Goal: Task Accomplishment & Management: Manage account settings

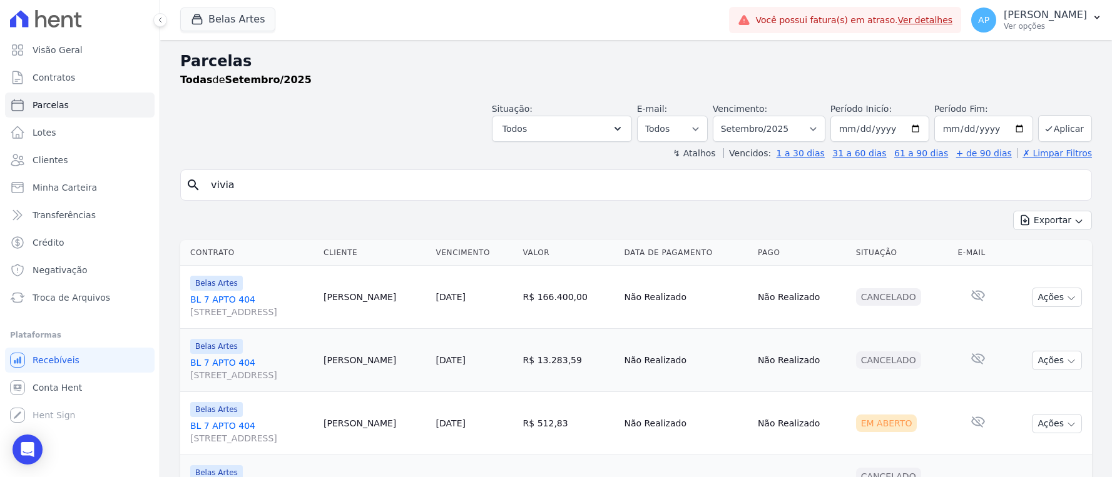
select select
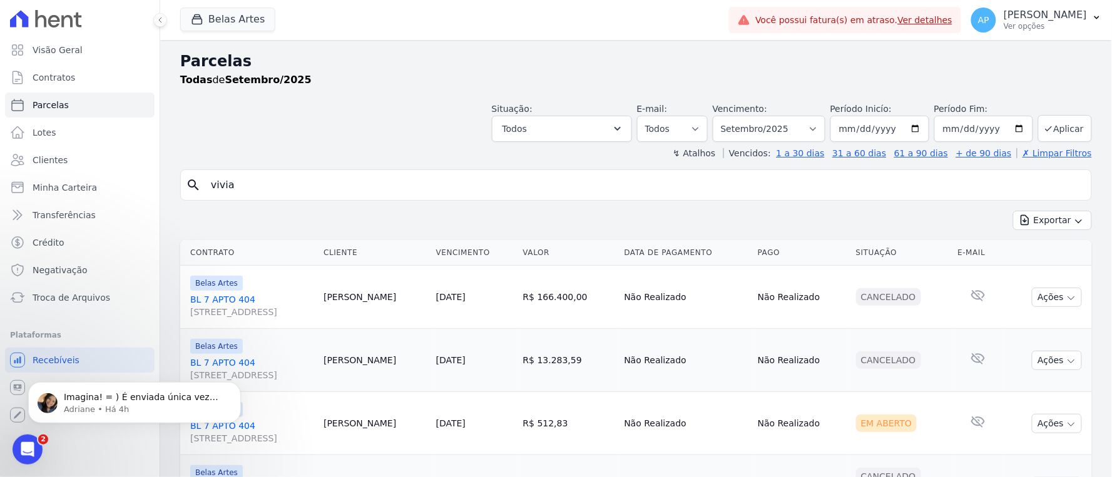
click at [159, 291] on div "Visão Geral Contratos [GEOGRAPHIC_DATA] Lotes Clientes Minha Carteira Transferê…" at bounding box center [80, 238] width 160 height 477
click at [19, 450] on icon "Abertura do Messenger da Intercom" at bounding box center [26, 448] width 21 height 21
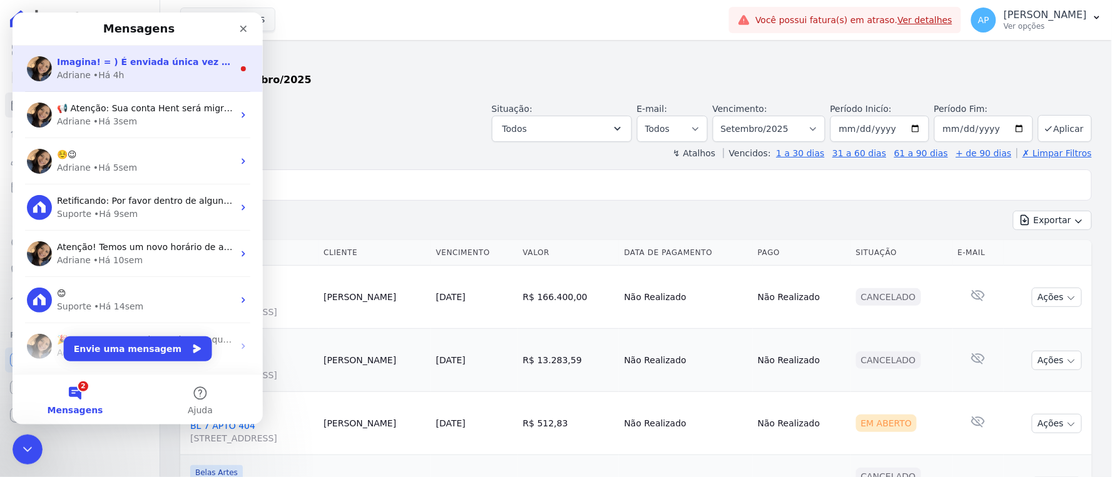
click at [146, 67] on div "Imagina! = ) É enviada única vez uma carta informando sobre a negativação." at bounding box center [144, 61] width 176 height 13
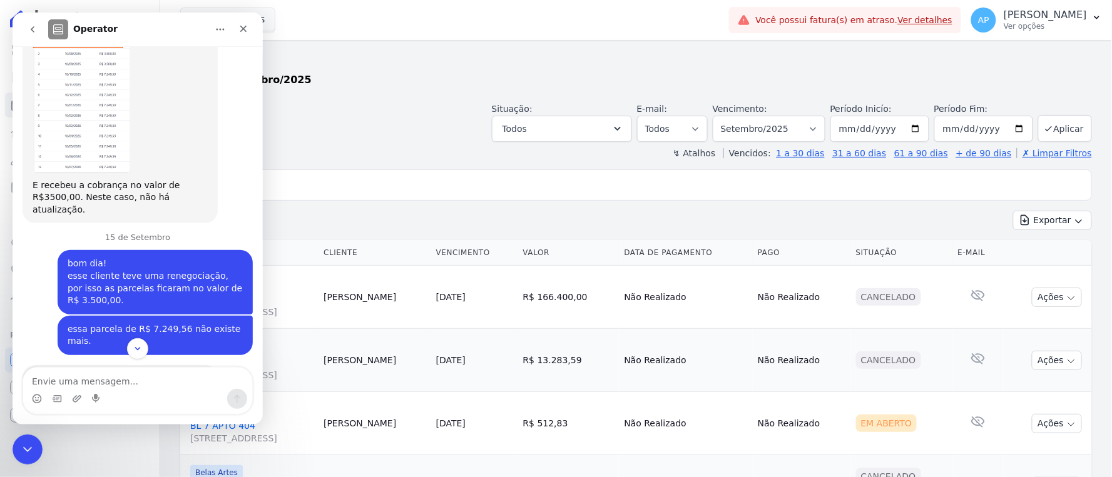
scroll to position [2976, 0]
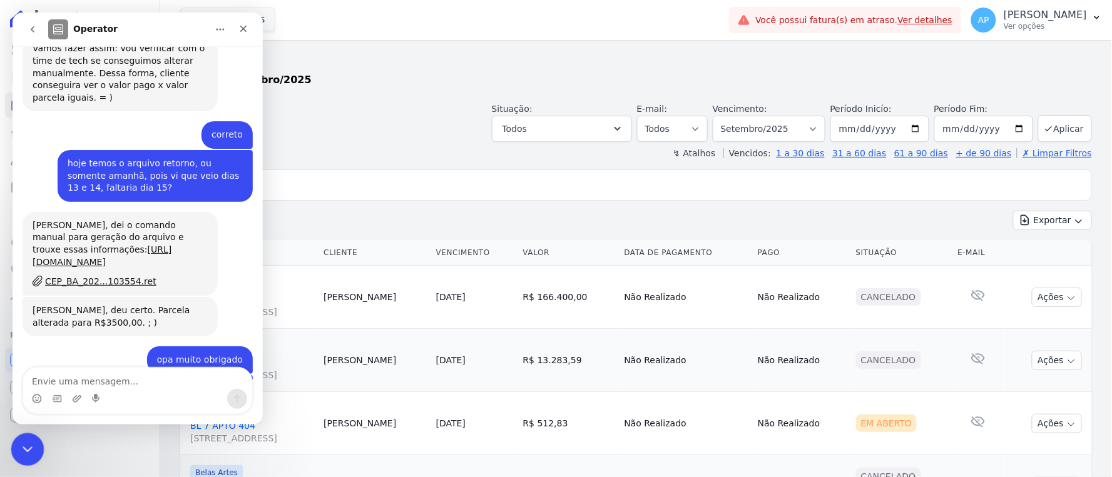
click at [25, 447] on icon "Encerramento do Messenger da Intercom" at bounding box center [25, 448] width 15 height 15
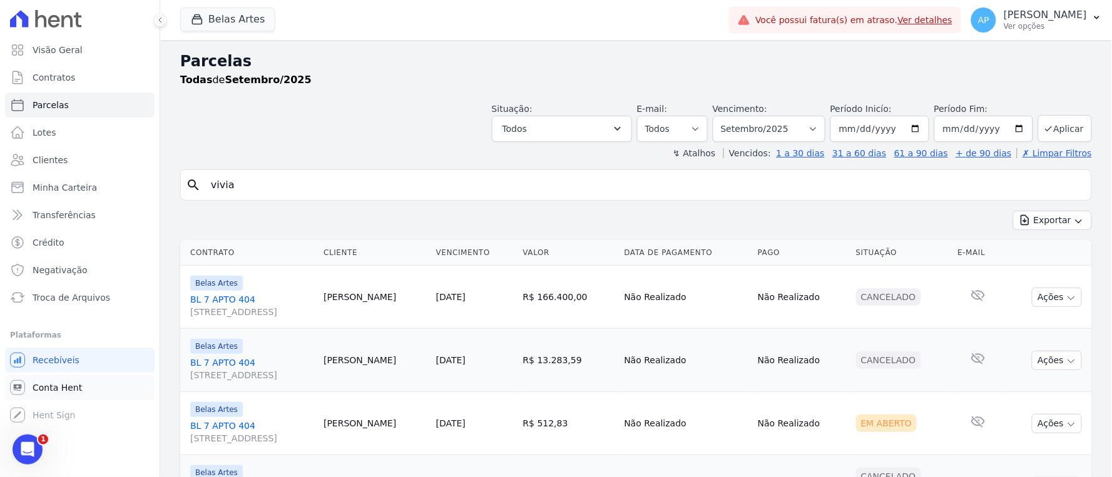
click at [42, 392] on span "Conta Hent" at bounding box center [57, 388] width 49 height 13
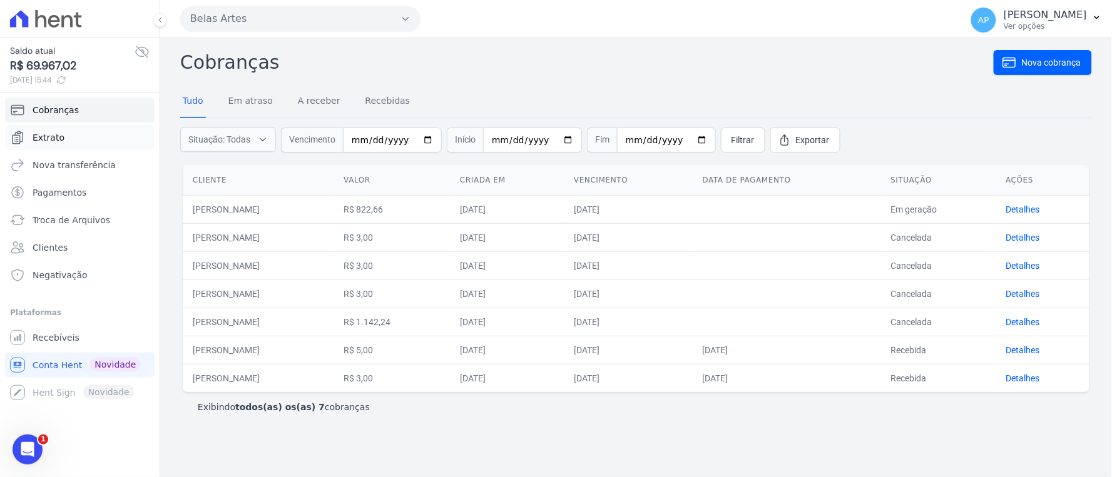
click at [47, 142] on span "Extrato" at bounding box center [49, 137] width 32 height 13
click at [242, 100] on link "Em atraso" at bounding box center [250, 102] width 49 height 33
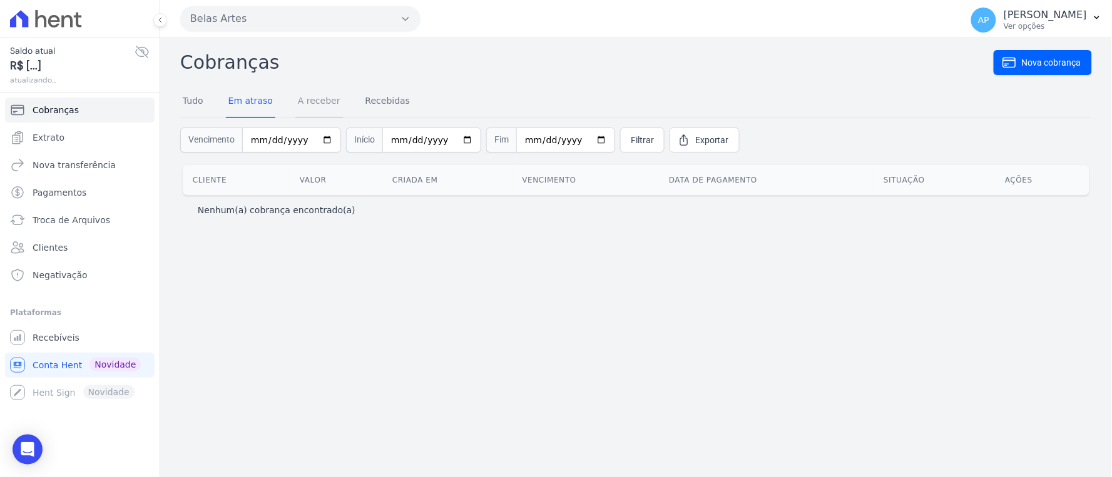
click at [304, 102] on link "A receber" at bounding box center [319, 102] width 48 height 33
click at [183, 100] on link "Tudo" at bounding box center [193, 102] width 26 height 33
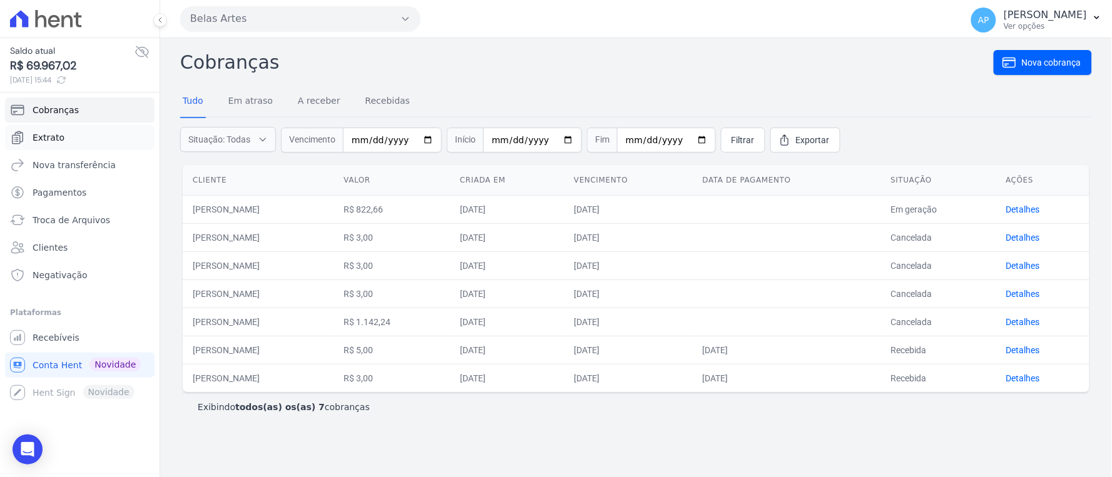
click at [73, 142] on link "Extrato" at bounding box center [80, 137] width 150 height 25
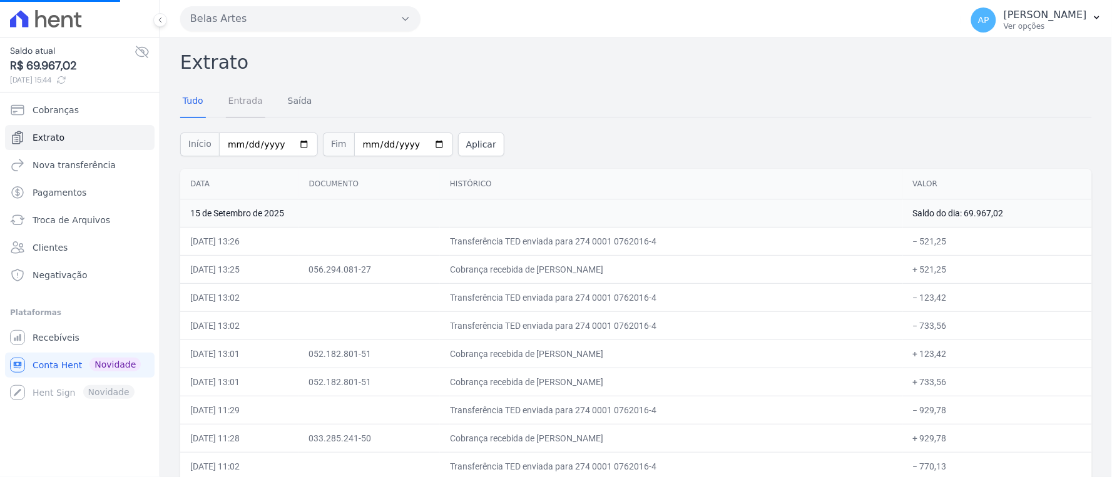
click at [243, 103] on link "Entrada" at bounding box center [245, 102] width 39 height 33
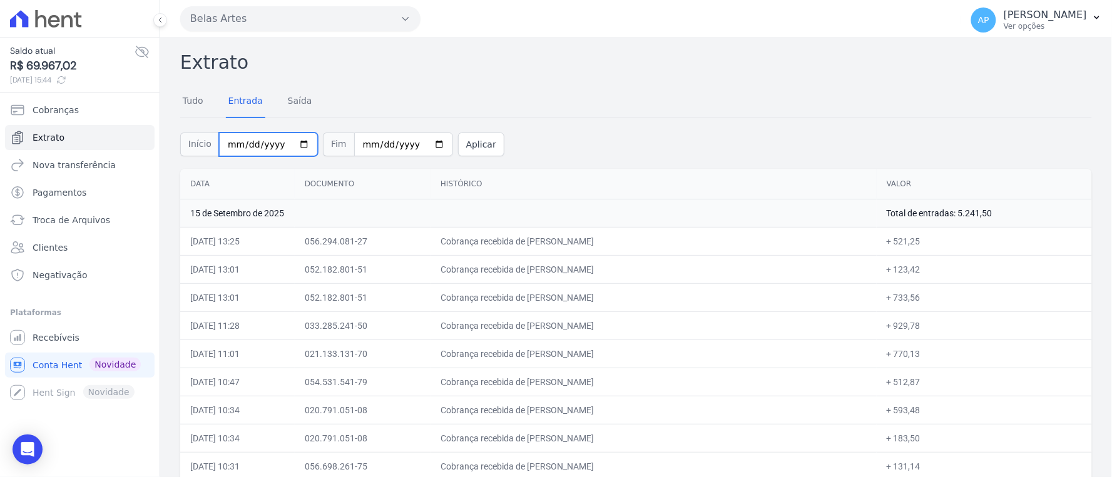
click at [228, 151] on input "[DATE]" at bounding box center [268, 145] width 99 height 24
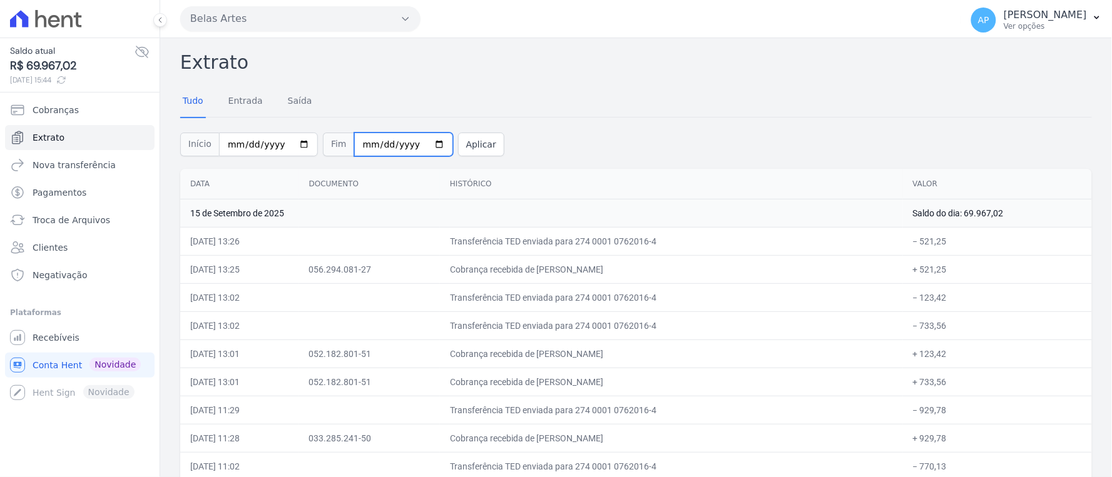
click at [354, 142] on input "[DATE]" at bounding box center [403, 145] width 99 height 24
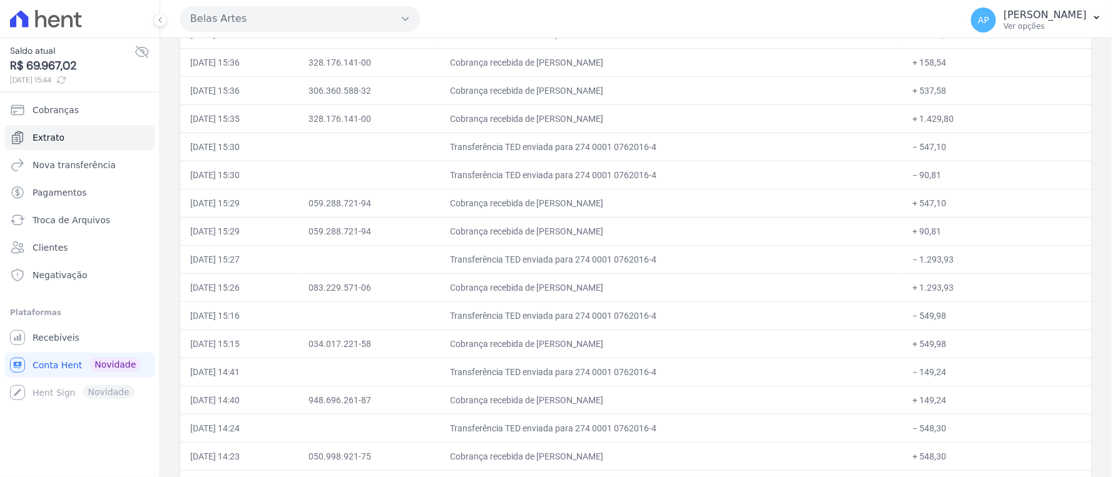
scroll to position [8140, 0]
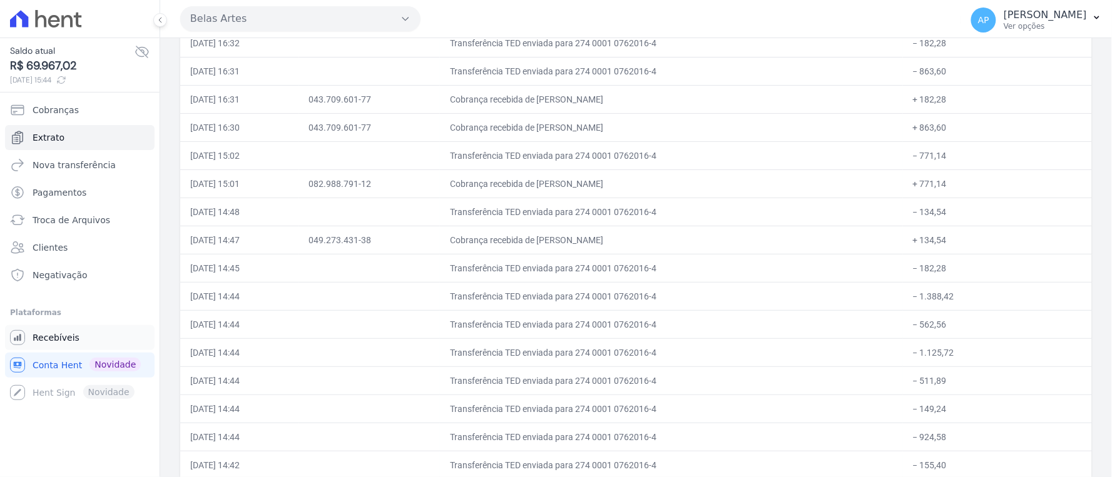
click at [55, 334] on span "Recebíveis" at bounding box center [56, 338] width 47 height 13
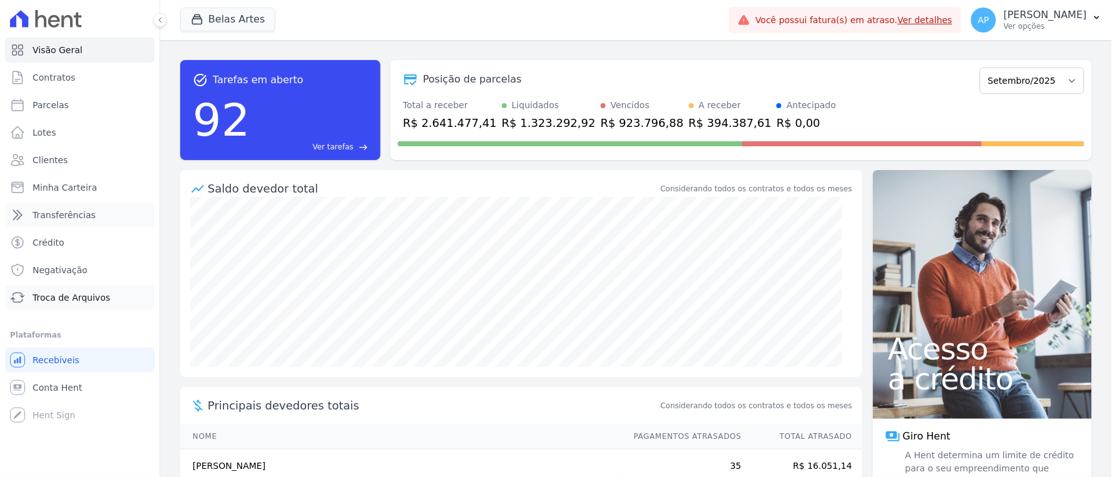
click at [71, 220] on span "Transferências" at bounding box center [64, 215] width 63 height 13
click at [59, 296] on span "Troca de Arquivos" at bounding box center [72, 298] width 78 height 13
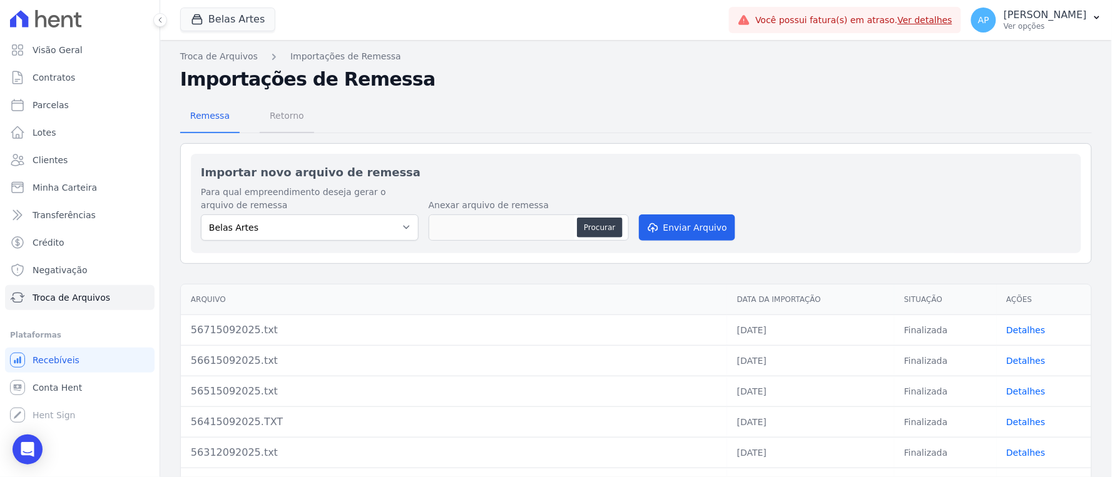
click at [266, 107] on span "Retorno" at bounding box center [286, 115] width 49 height 25
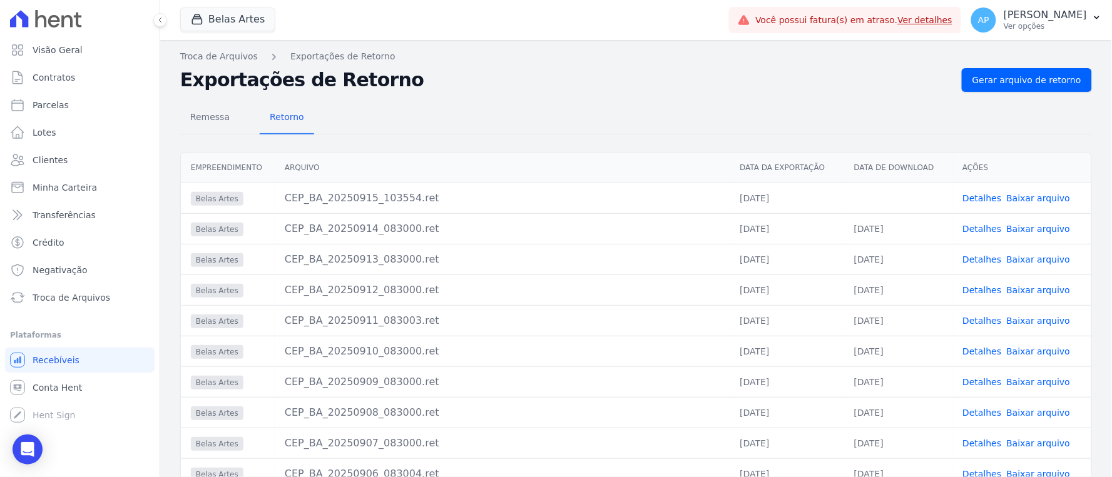
scroll to position [69, 0]
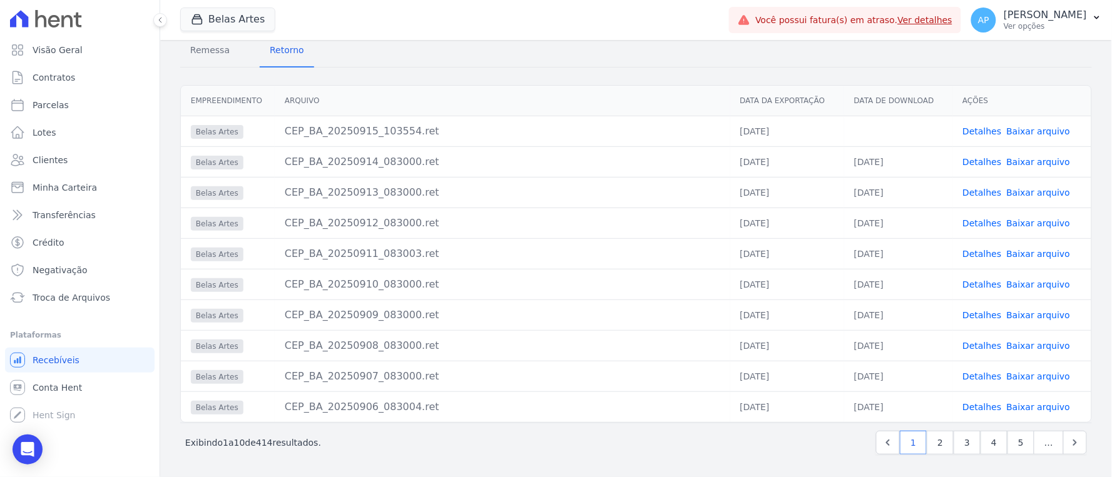
click at [1018, 342] on link "Baixar arquivo" at bounding box center [1039, 346] width 64 height 10
click at [1039, 312] on link "Baixar arquivo" at bounding box center [1039, 315] width 64 height 10
click at [57, 392] on span "Conta Hent" at bounding box center [57, 388] width 49 height 13
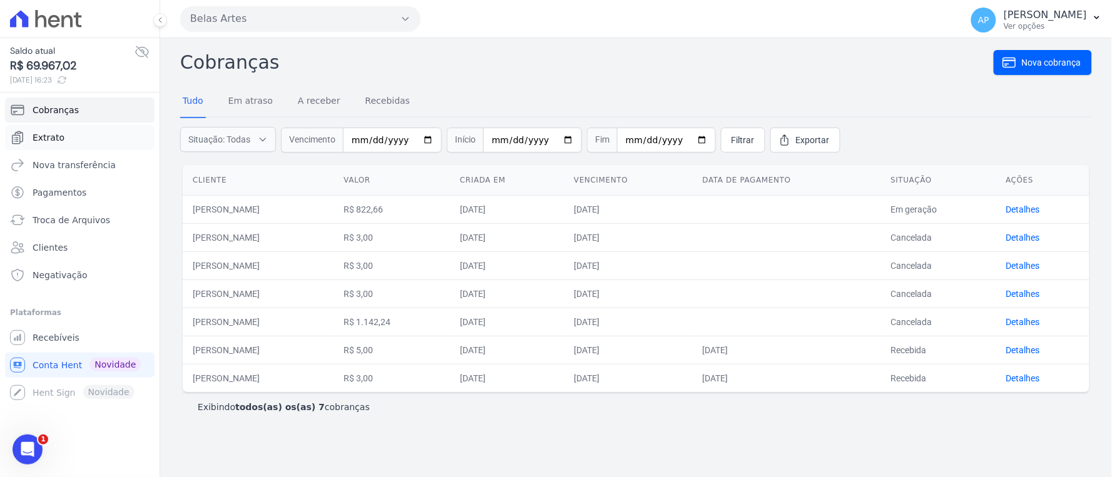
click at [53, 131] on span "Extrato" at bounding box center [49, 137] width 32 height 13
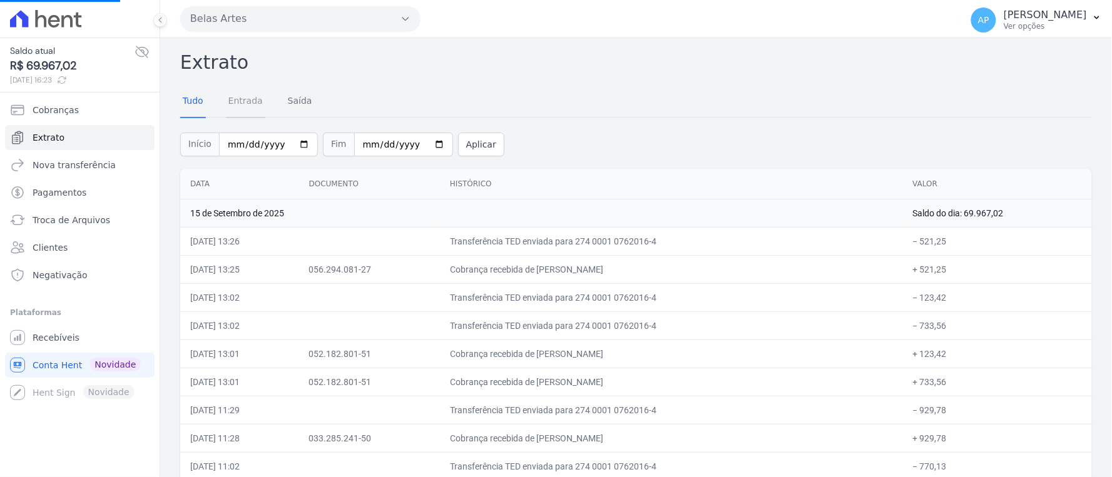
click at [248, 99] on link "Entrada" at bounding box center [245, 102] width 39 height 33
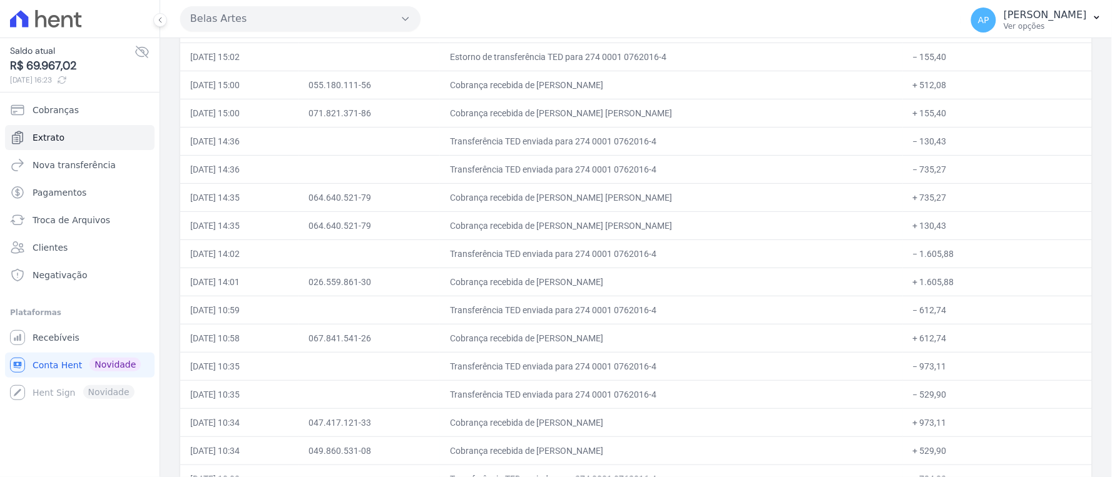
scroll to position [8140, 0]
